Goal: Information Seeking & Learning: Learn about a topic

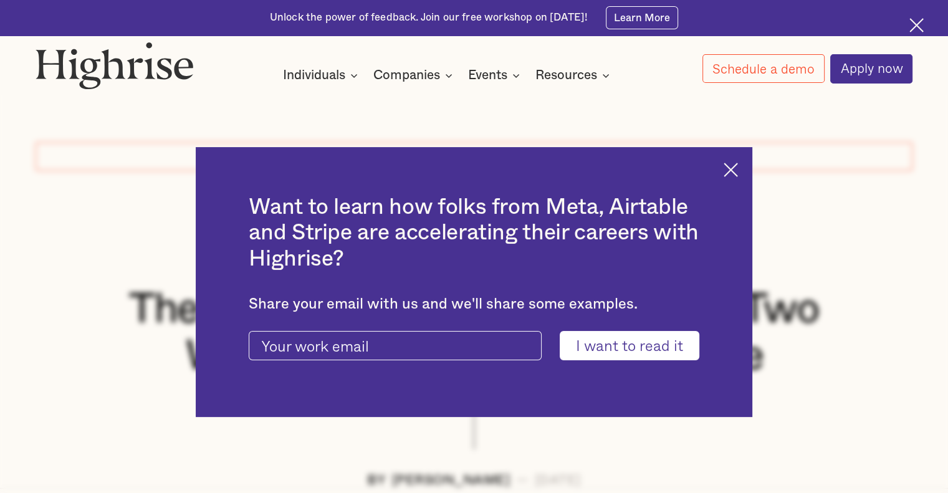
click at [738, 171] on img at bounding box center [731, 170] width 14 height 14
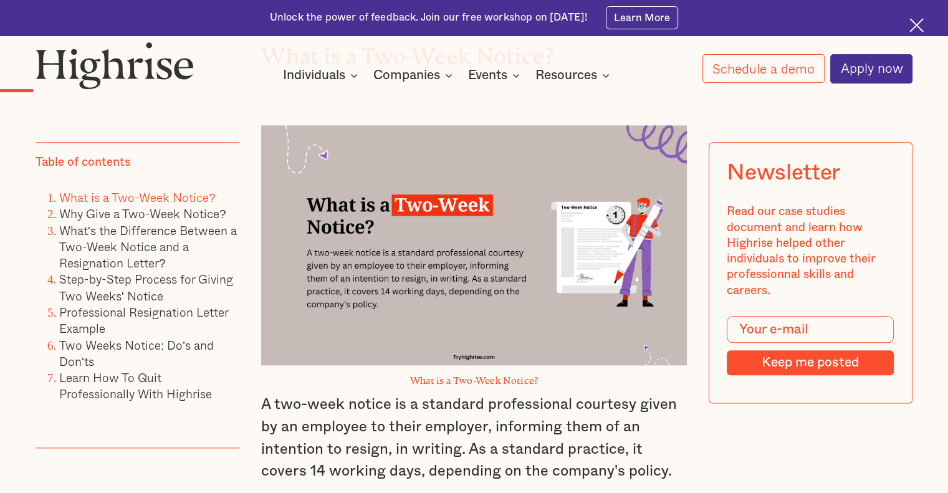
scroll to position [1621, 0]
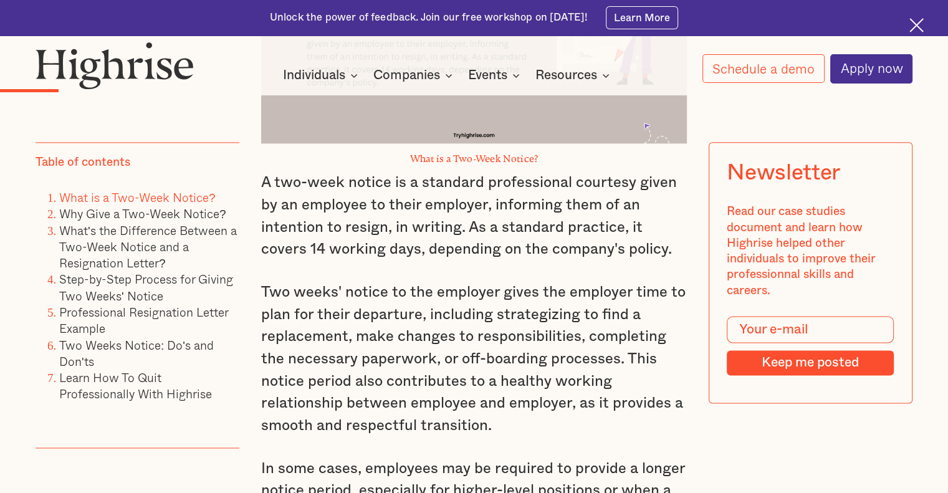
click at [920, 33] on div at bounding box center [919, 27] width 18 height 18
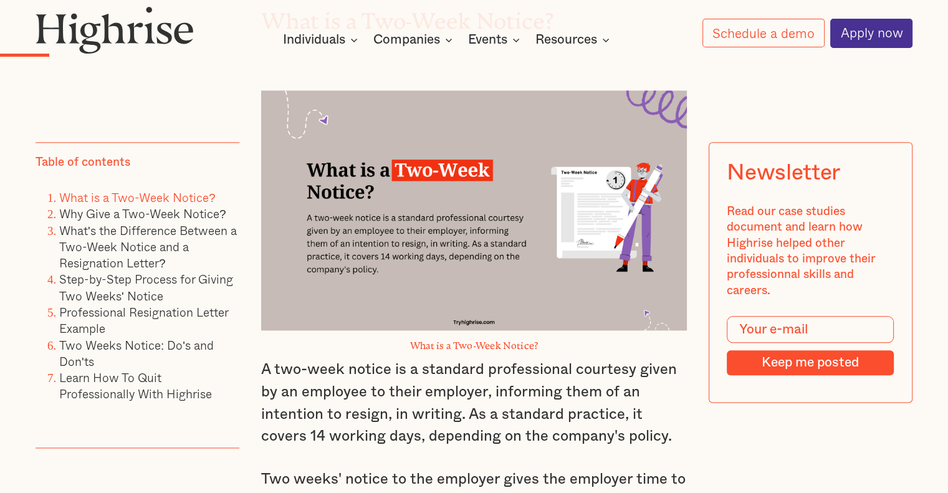
scroll to position [1398, 0]
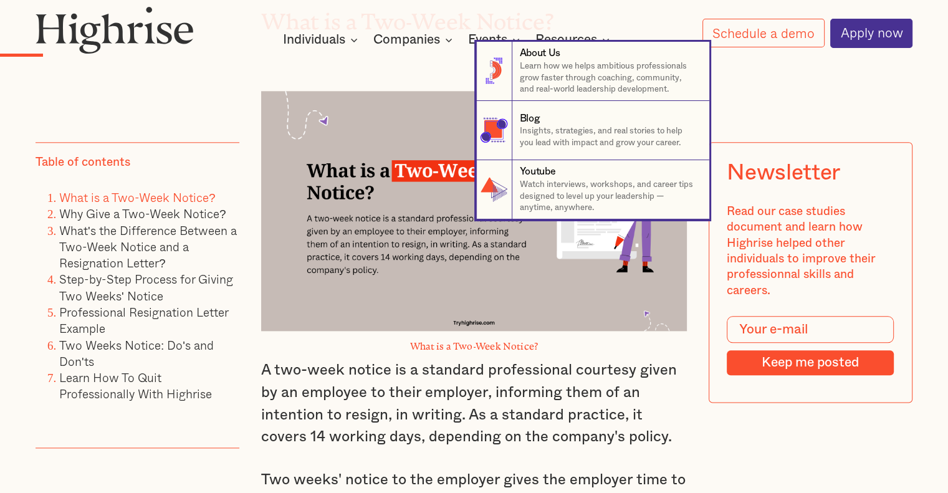
click at [339, 42] on nav "8 About Us Learn how we helps ambitious professionals grow faster through coach…" at bounding box center [474, 131] width 948 height 178
click at [299, 48] on nav "8 About Us Learn how we helps ambitious professionals grow faster through coach…" at bounding box center [474, 131] width 948 height 178
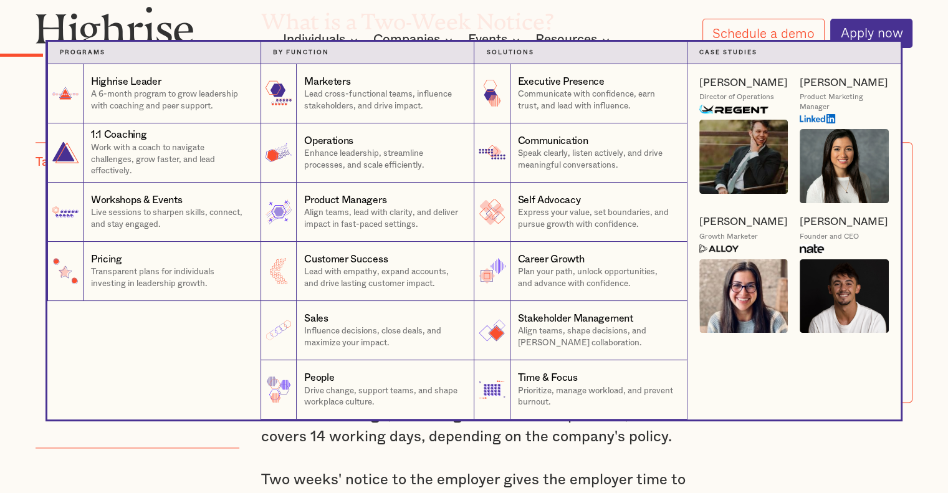
click at [312, 40] on div "Individuals" at bounding box center [314, 39] width 62 height 15
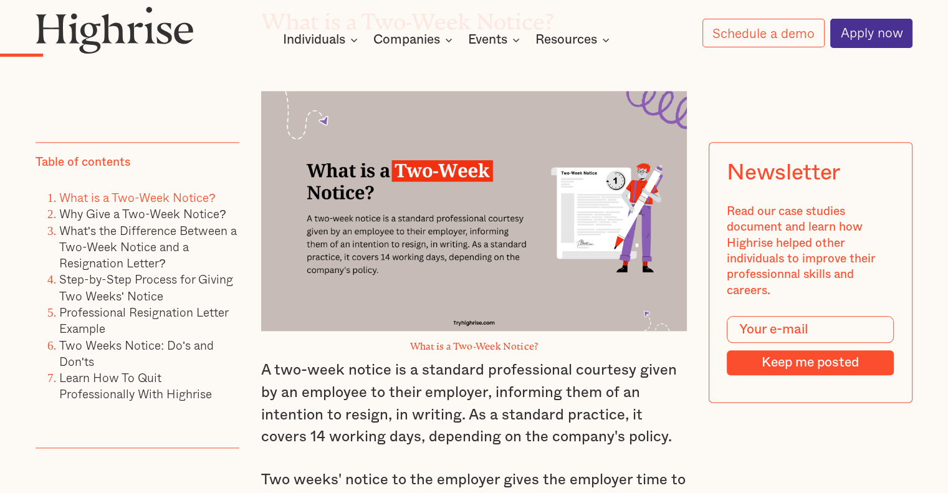
click at [312, 40] on div "Individuals" at bounding box center [314, 39] width 62 height 15
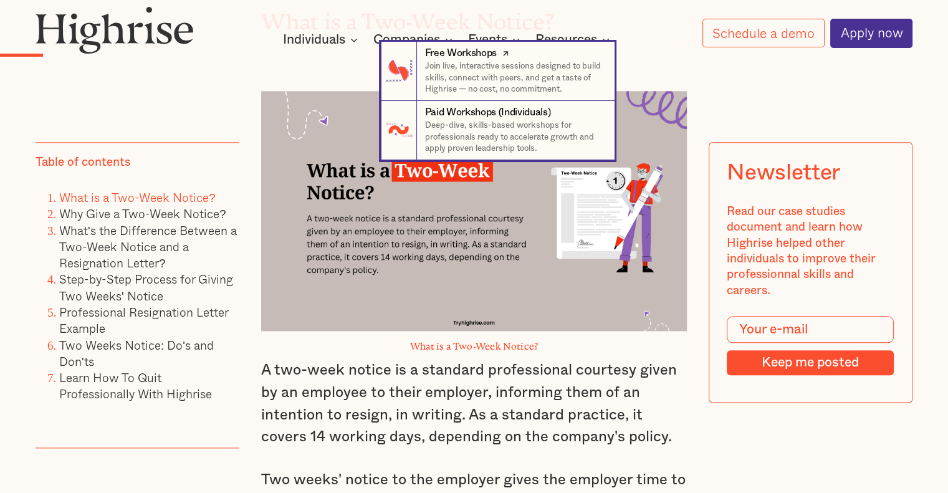
click at [499, 79] on p "Join live, interactive sessions designed to build skills, connect with peers, a…" at bounding box center [514, 77] width 178 height 35
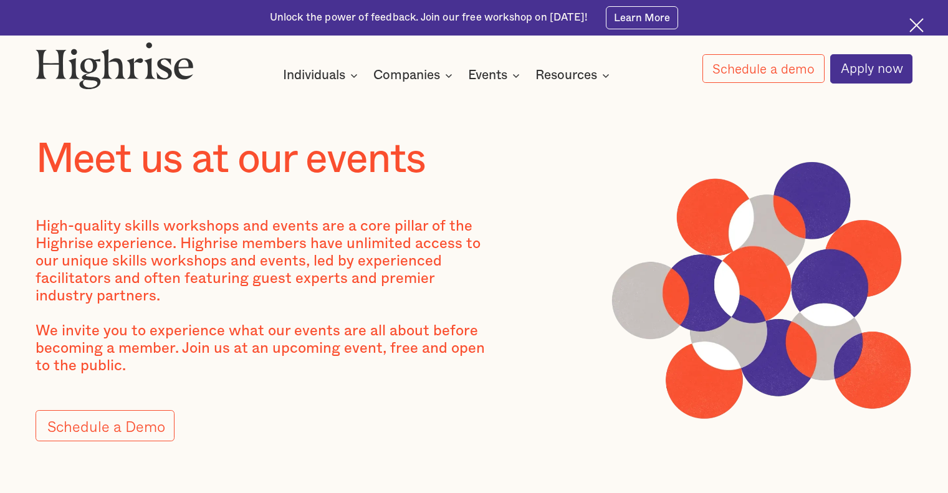
drag, startPoint x: 0, startPoint y: 0, endPoint x: 920, endPoint y: 31, distance: 920.6
click at [915, 16] on div "Unlock the power of feedback. Join our free workshop on Sep 16th! Learn More" at bounding box center [474, 18] width 948 height 36
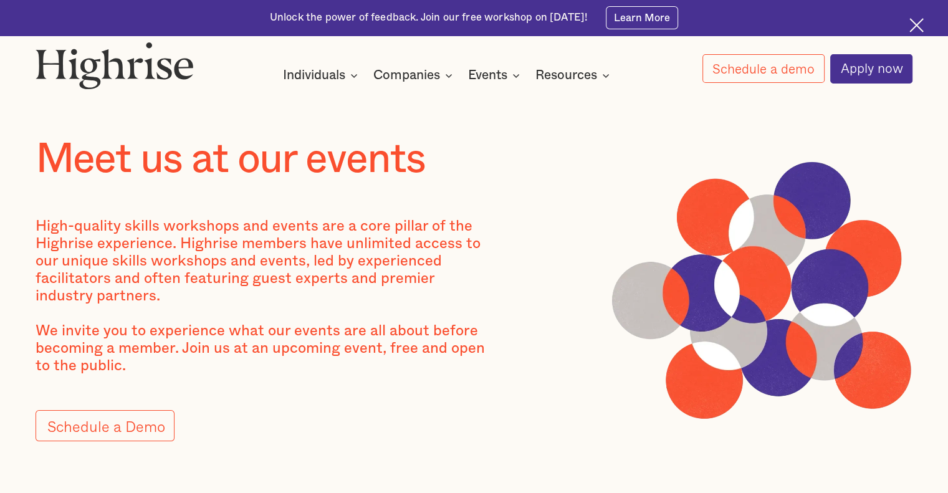
click at [920, 31] on img at bounding box center [917, 25] width 14 height 14
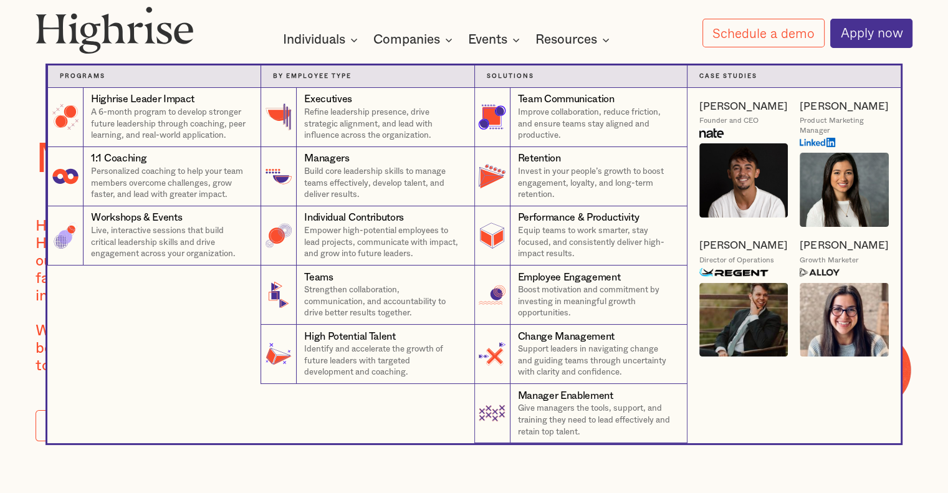
click at [423, 39] on div "Companies" at bounding box center [406, 39] width 67 height 15
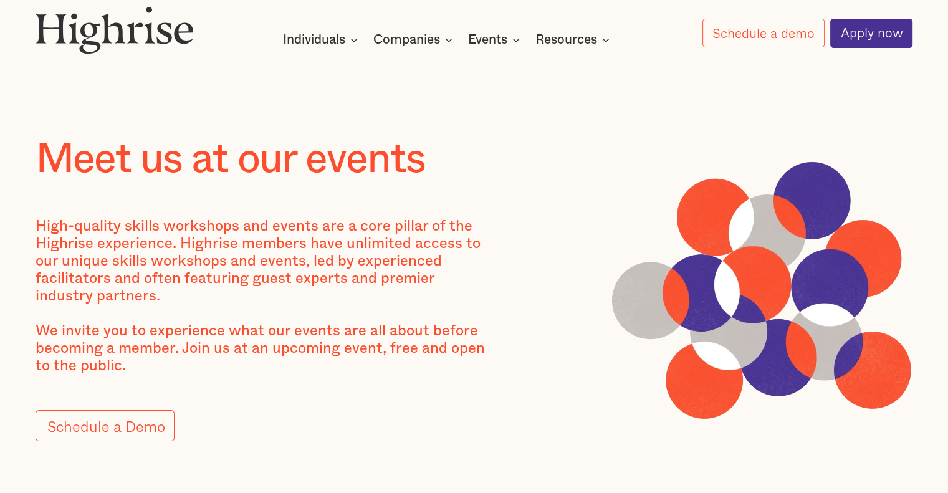
click at [421, 52] on div at bounding box center [474, 54] width 948 height 12
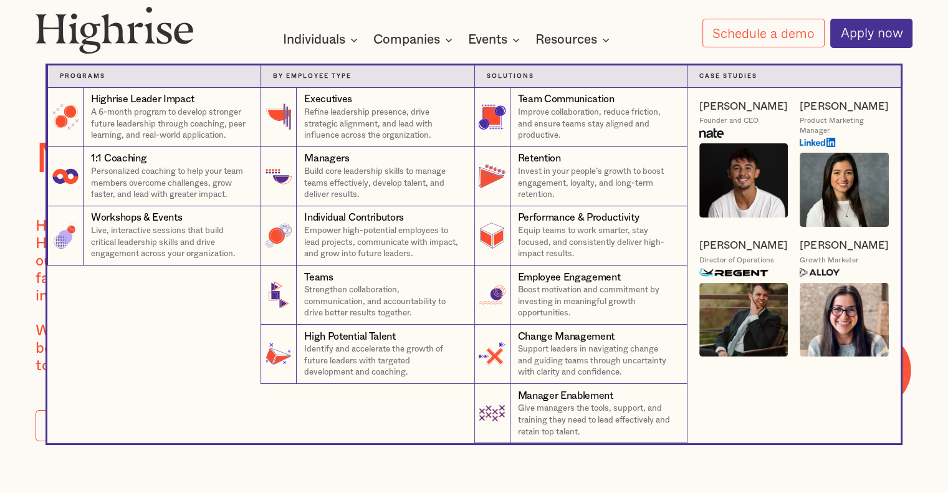
click at [438, 47] on nav "Programs 4 Highrise Leader Impact Program A 6-month program to develop stronger…" at bounding box center [474, 242] width 748 height 401
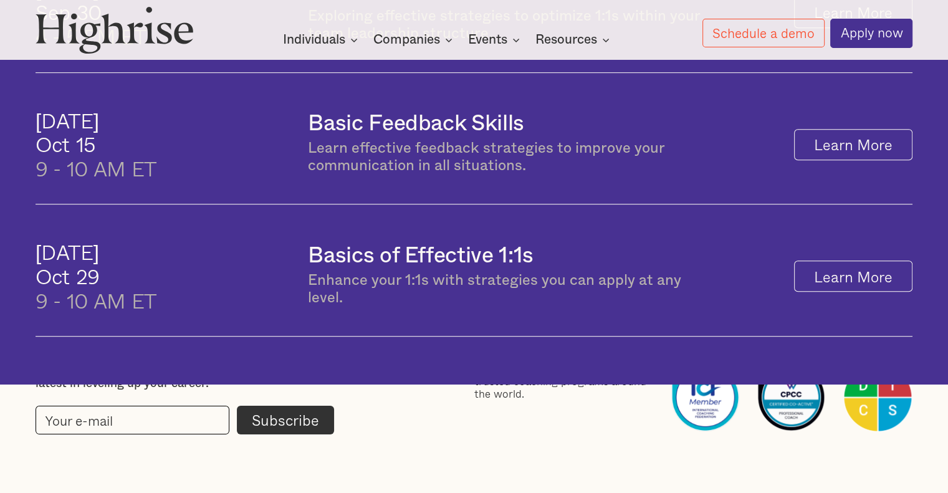
scroll to position [935, 0]
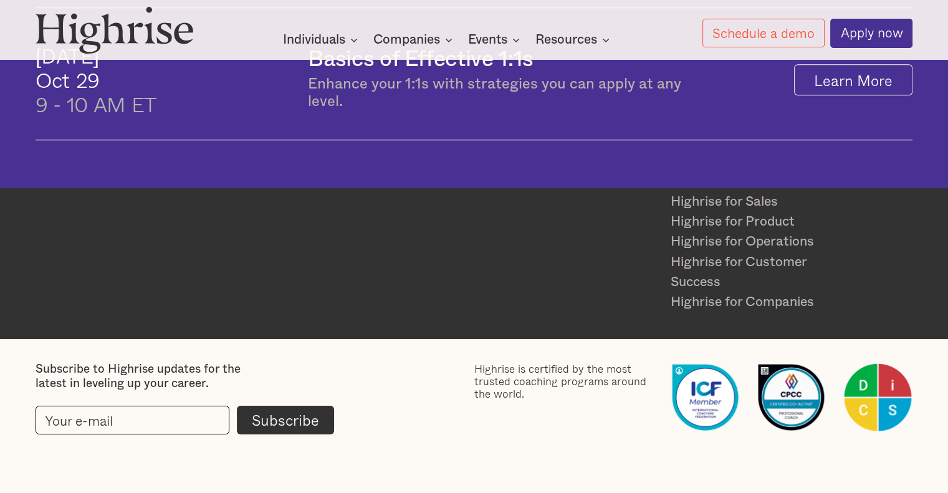
click at [400, 13] on div "How It Works Individuals Programs 1 Highrise Leader A 6-month program to grow l…" at bounding box center [474, 27] width 948 height 42
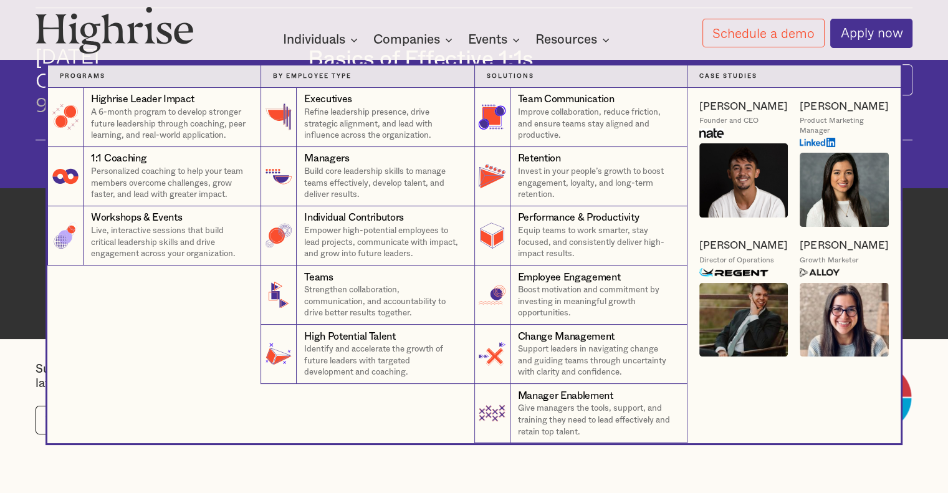
click at [413, 39] on div "Companies" at bounding box center [406, 39] width 67 height 15
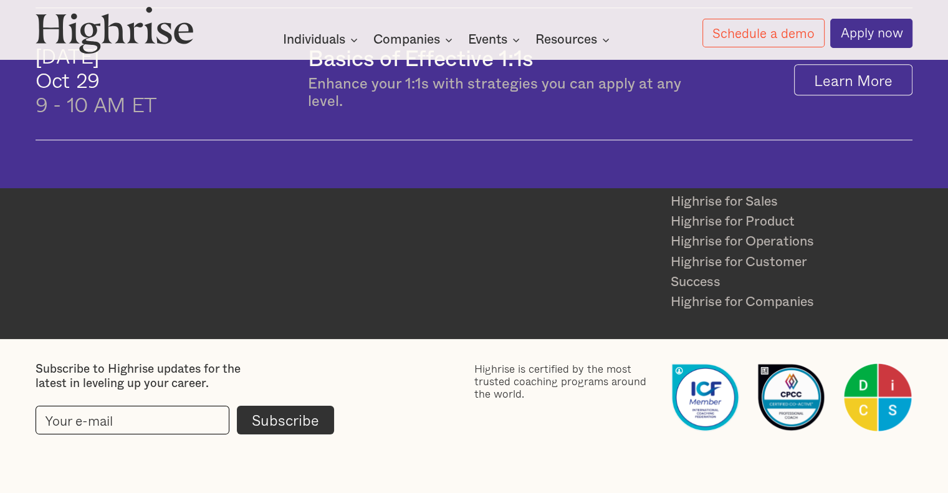
click at [444, 39] on icon at bounding box center [448, 39] width 15 height 15
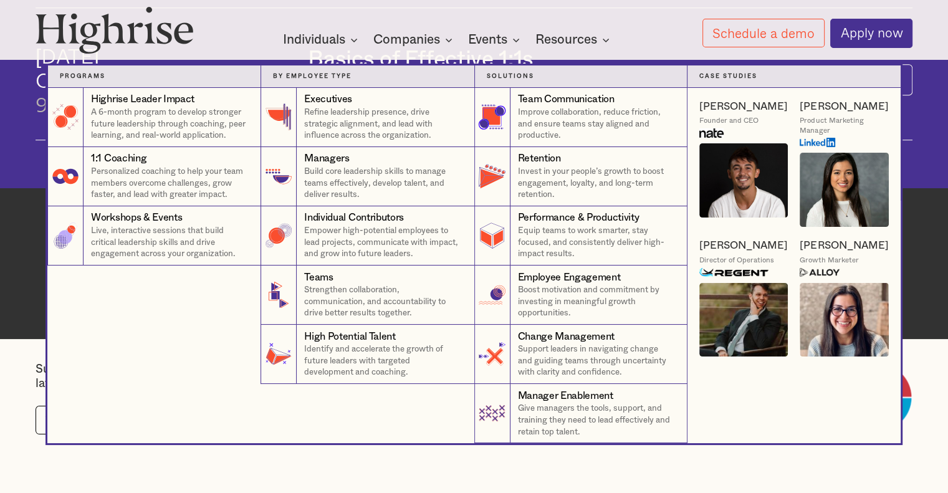
click at [305, 46] on nav "Programs 4 Highrise Leader Impact Program A 6-month program to develop stronger…" at bounding box center [474, 242] width 748 height 401
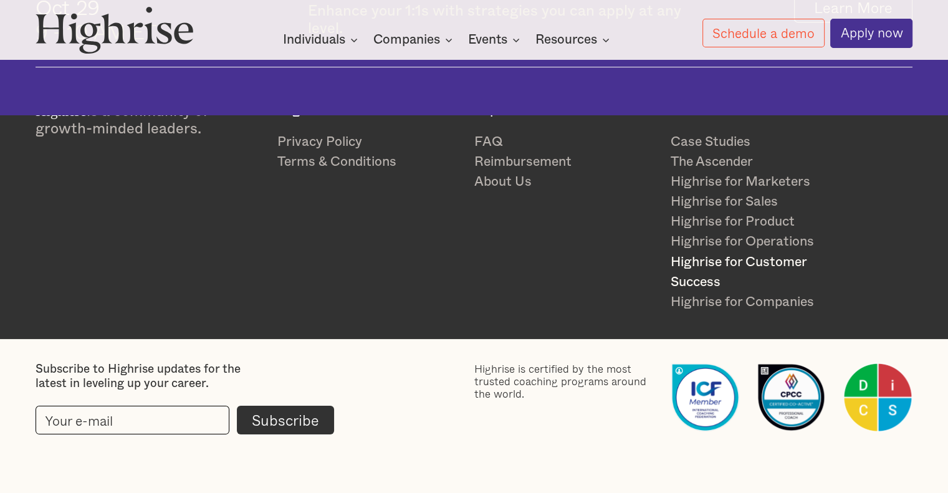
scroll to position [1059, 0]
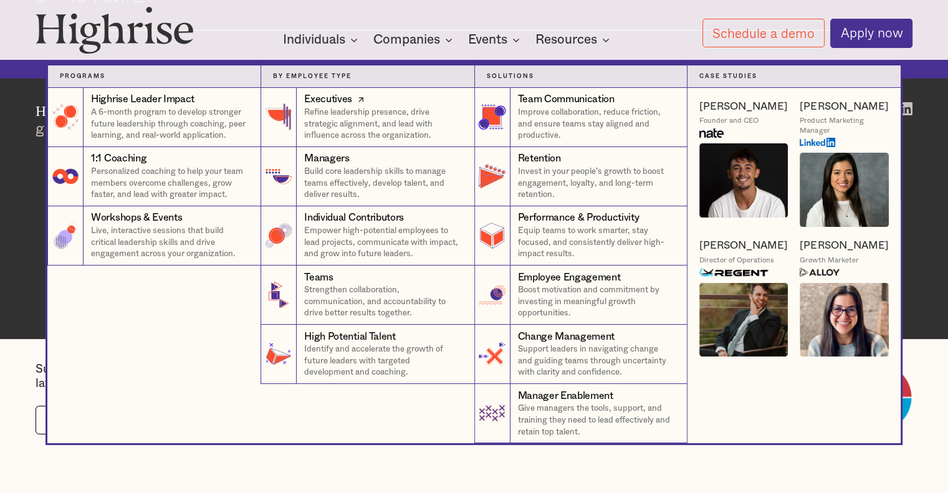
click at [314, 104] on div "Executives" at bounding box center [328, 99] width 48 height 14
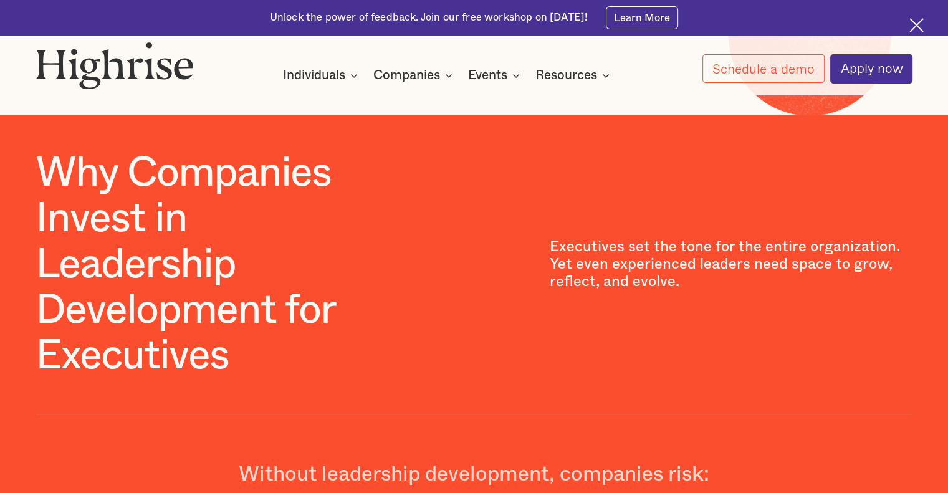
click at [923, 26] on img at bounding box center [917, 25] width 14 height 14
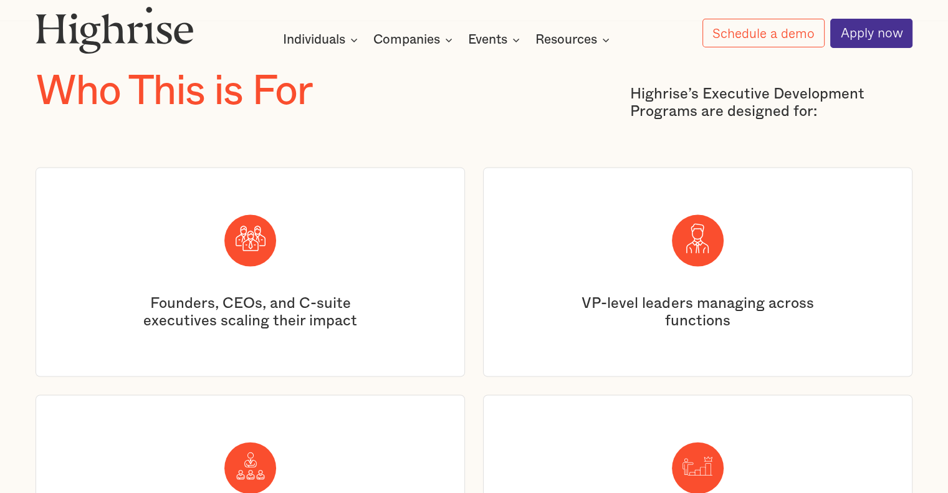
scroll to position [2644, 0]
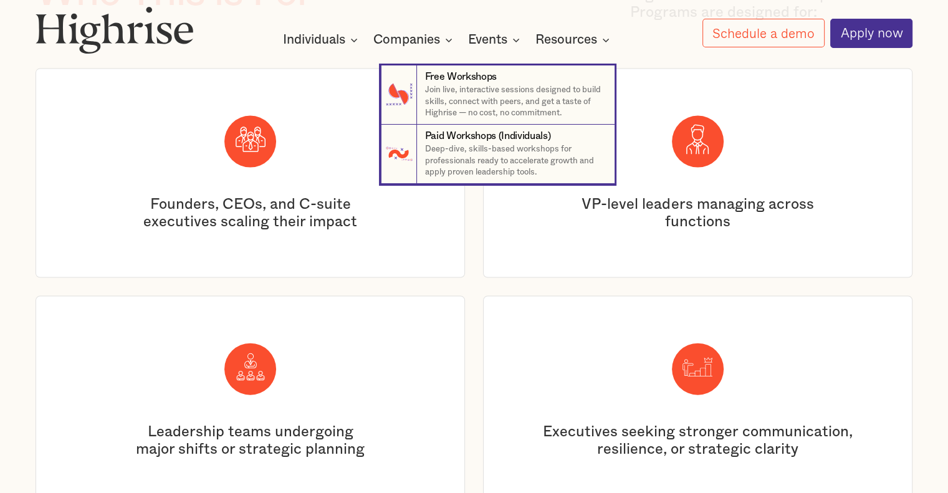
click at [501, 47] on nav "7 Free Workshops Join live, interactive sessions designed to build skills, conn…" at bounding box center [474, 113] width 748 height 142
click at [476, 84] on p "Join live, interactive sessions designed to build skills, connect with peers, a…" at bounding box center [514, 101] width 178 height 35
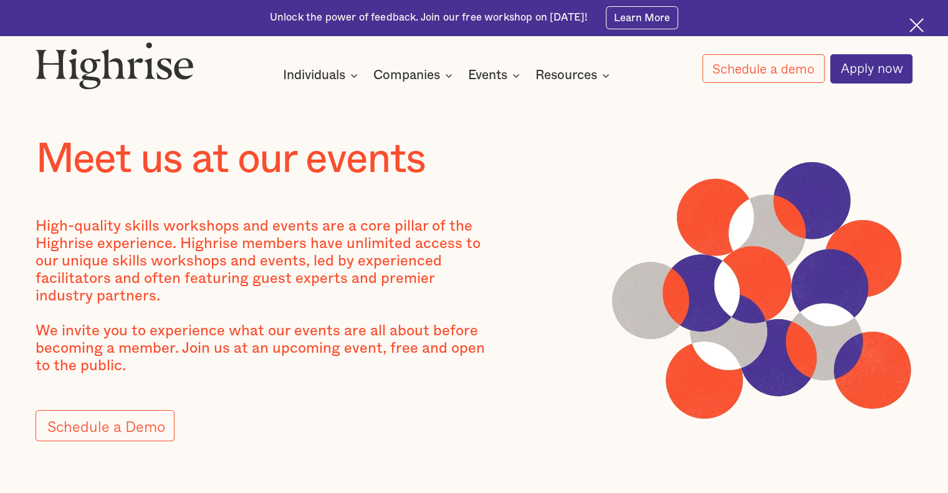
click at [911, 22] on img at bounding box center [917, 25] width 14 height 14
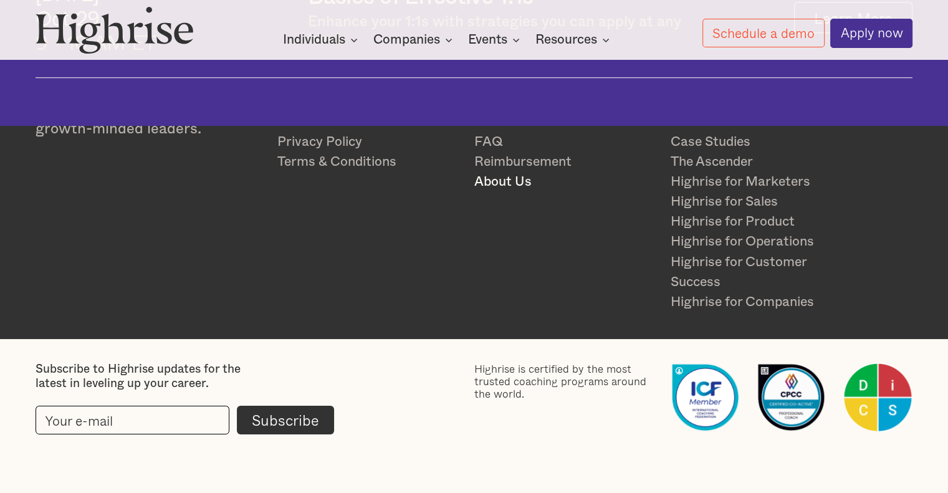
scroll to position [1059, 0]
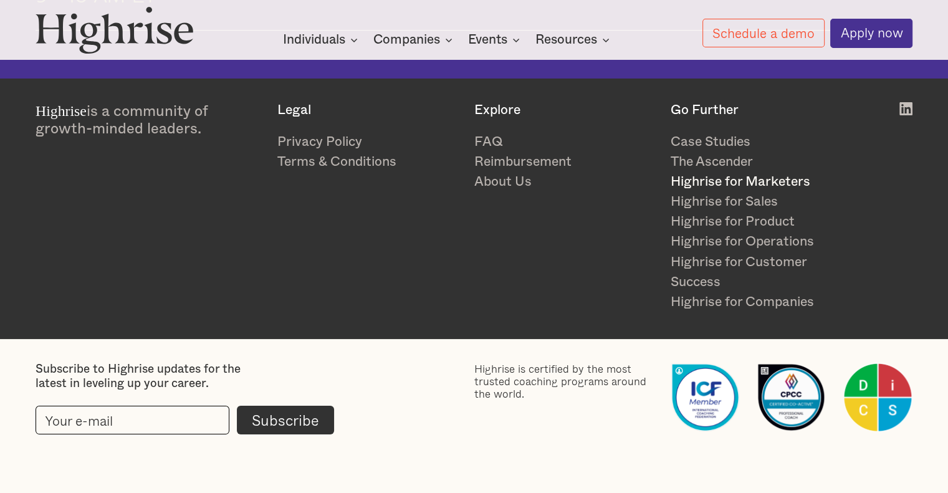
click at [701, 183] on link "Highrise for Marketers" at bounding box center [762, 182] width 182 height 20
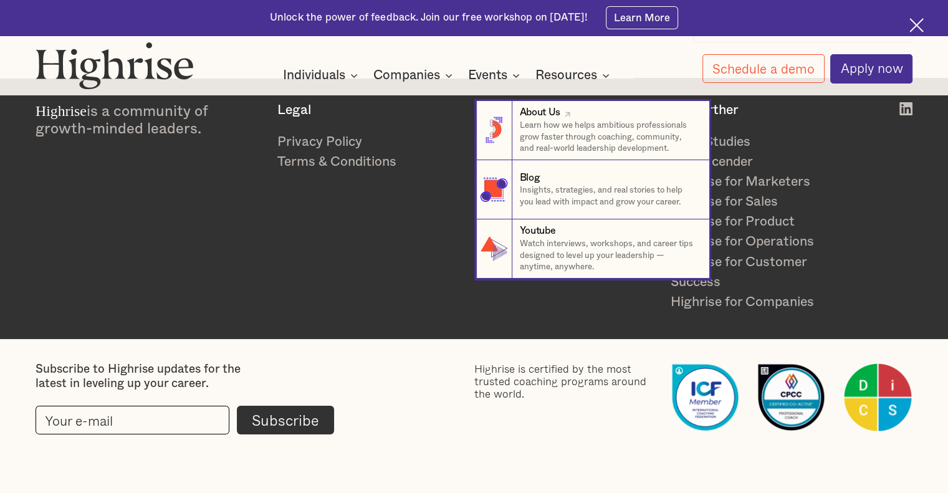
scroll to position [5273, 0]
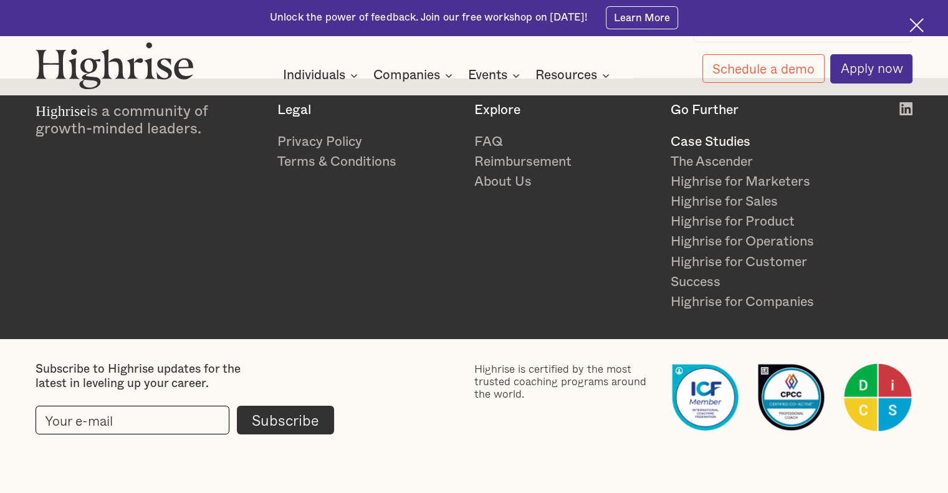
click at [744, 147] on link "Case Studies" at bounding box center [762, 142] width 182 height 20
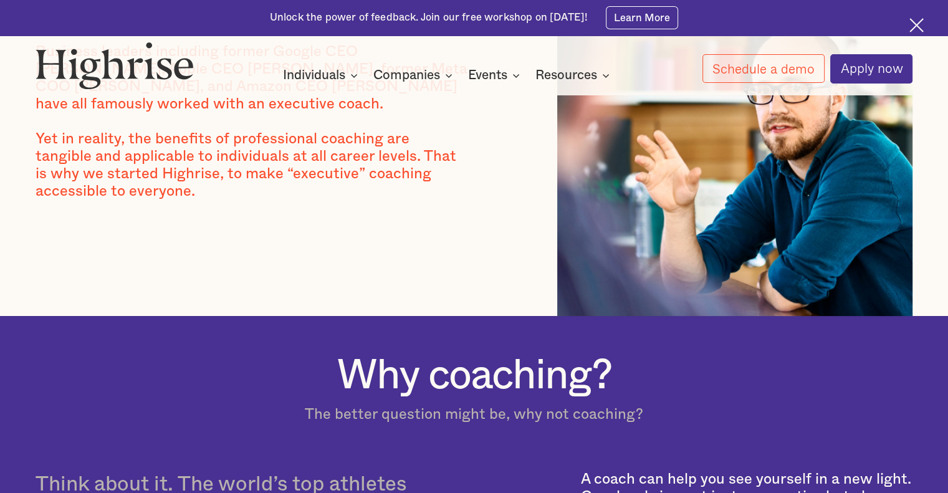
scroll to position [374, 0]
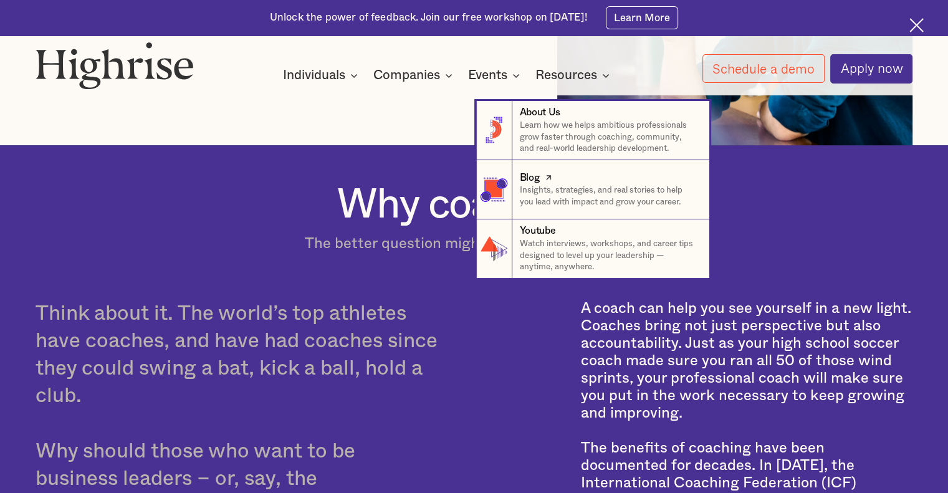
click at [561, 201] on p "Insights, strategies, and real stories to help you lead with impact and grow yo…" at bounding box center [609, 196] width 178 height 23
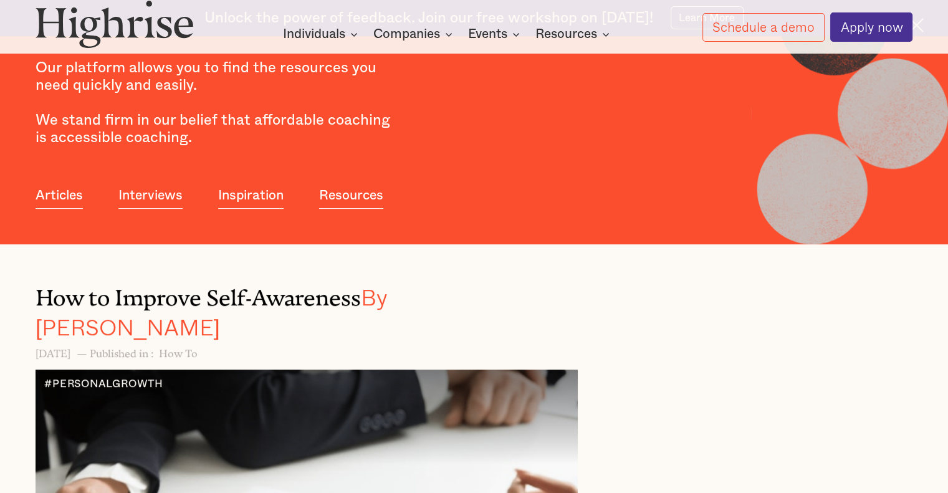
scroll to position [249, 0]
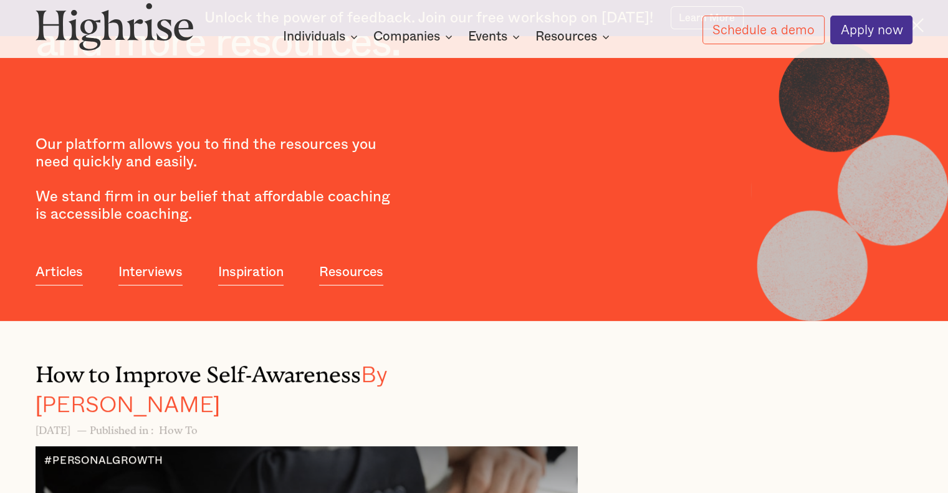
click at [150, 267] on link "Interviews" at bounding box center [150, 272] width 64 height 27
click at [324, 272] on link "Resources" at bounding box center [351, 272] width 64 height 27
click at [329, 271] on link "Resources" at bounding box center [351, 272] width 64 height 27
click at [340, 264] on link "Resources" at bounding box center [351, 272] width 64 height 27
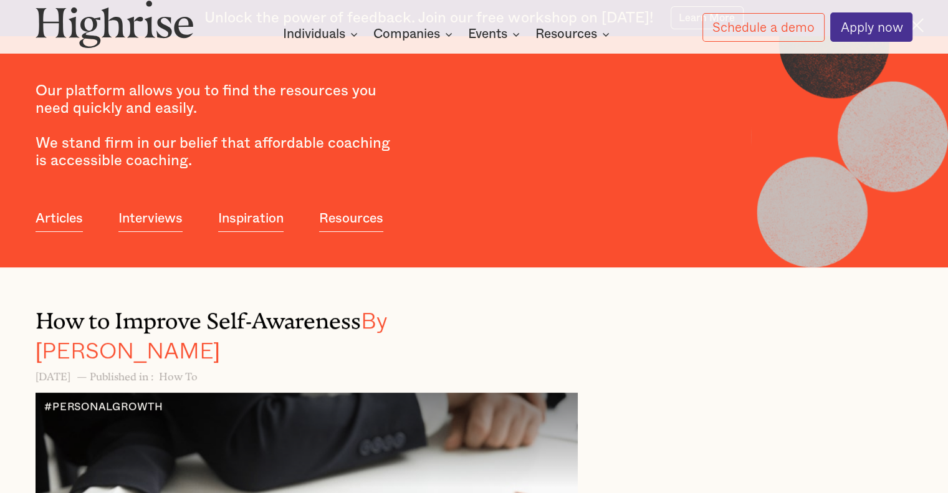
scroll to position [374, 0]
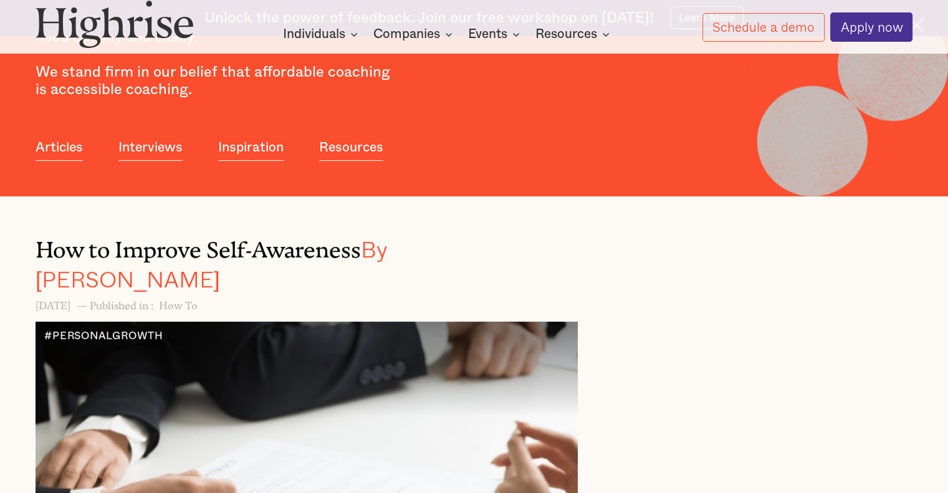
click at [373, 143] on link "Resources" at bounding box center [351, 147] width 64 height 27
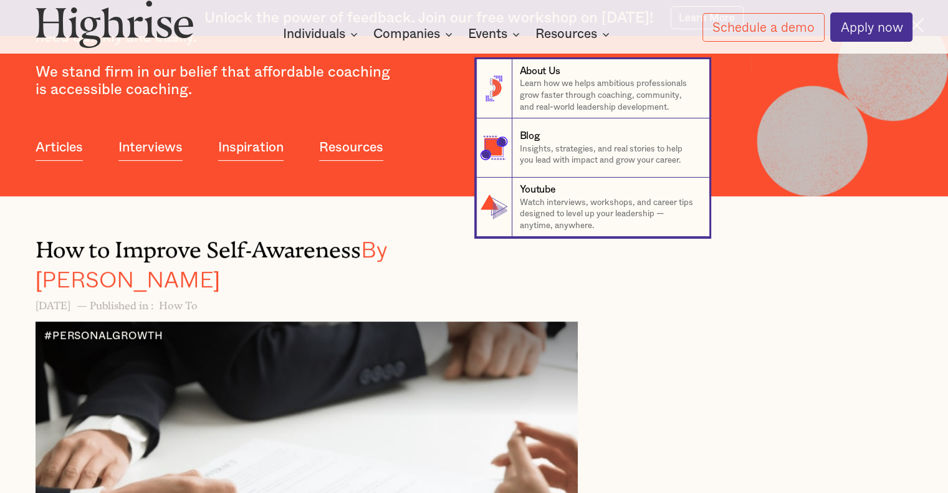
click at [527, 37] on nav "8 About Us Learn how we helps ambitious professionals grow faster through coach…" at bounding box center [474, 136] width 748 height 201
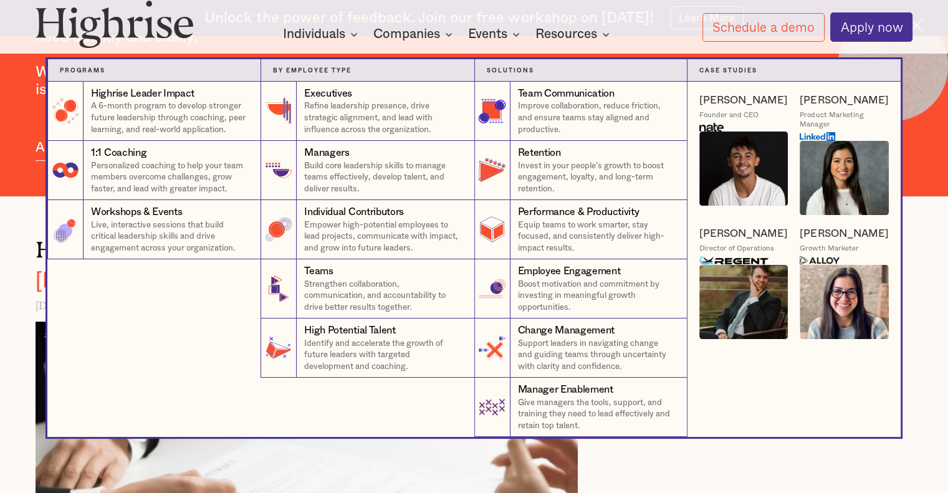
click at [409, 34] on div "Companies" at bounding box center [406, 34] width 67 height 15
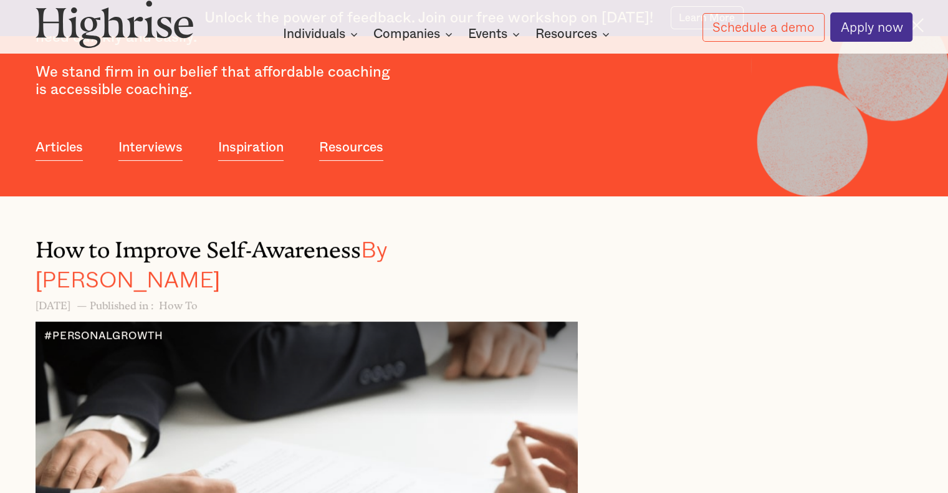
click at [409, 34] on div "Companies" at bounding box center [406, 34] width 67 height 15
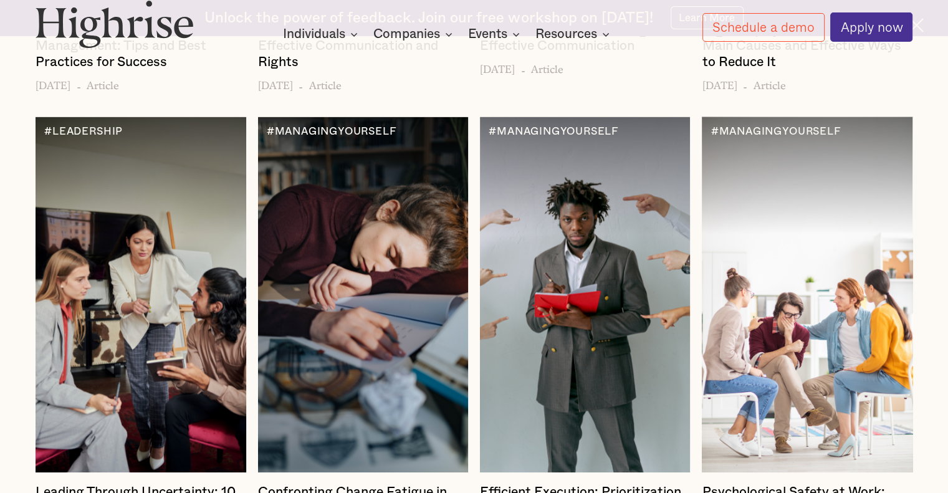
scroll to position [2431, 0]
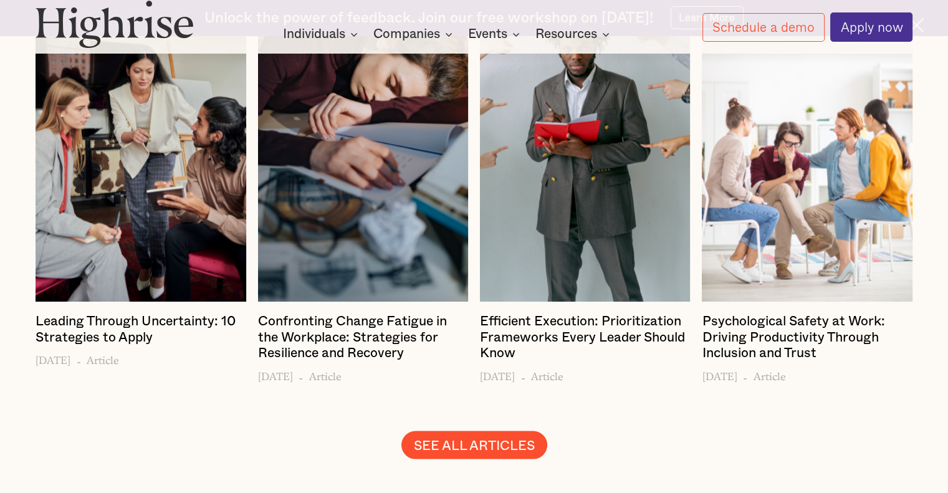
click at [485, 431] on link "SEE ALL ARTICLES" at bounding box center [474, 444] width 146 height 27
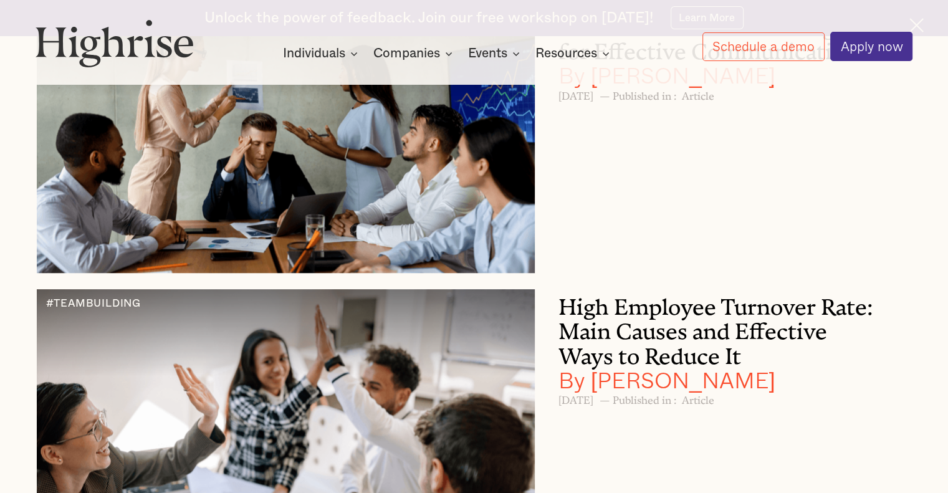
scroll to position [997, 0]
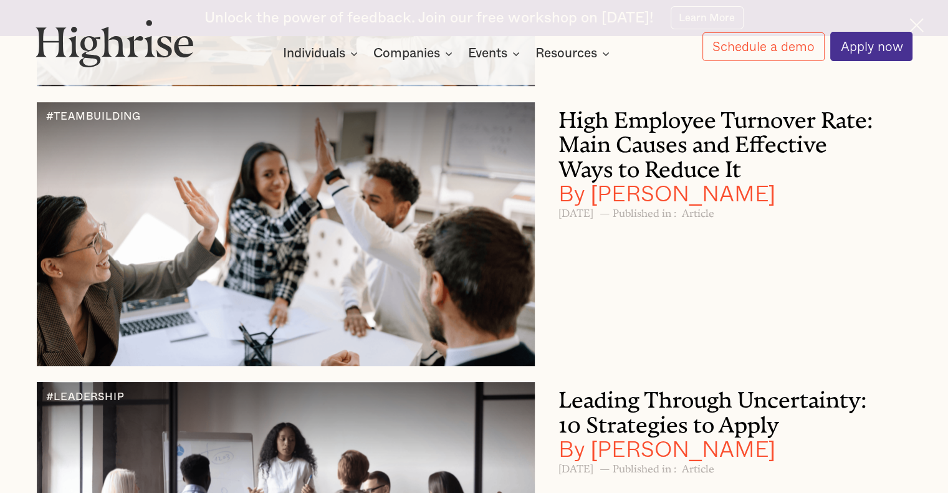
click at [701, 119] on h3 "High Employee Turnover Rate: Main Causes and Effective Ways to Reduce It By [PE…" at bounding box center [717, 153] width 317 height 103
